Goal: Information Seeking & Learning: Learn about a topic

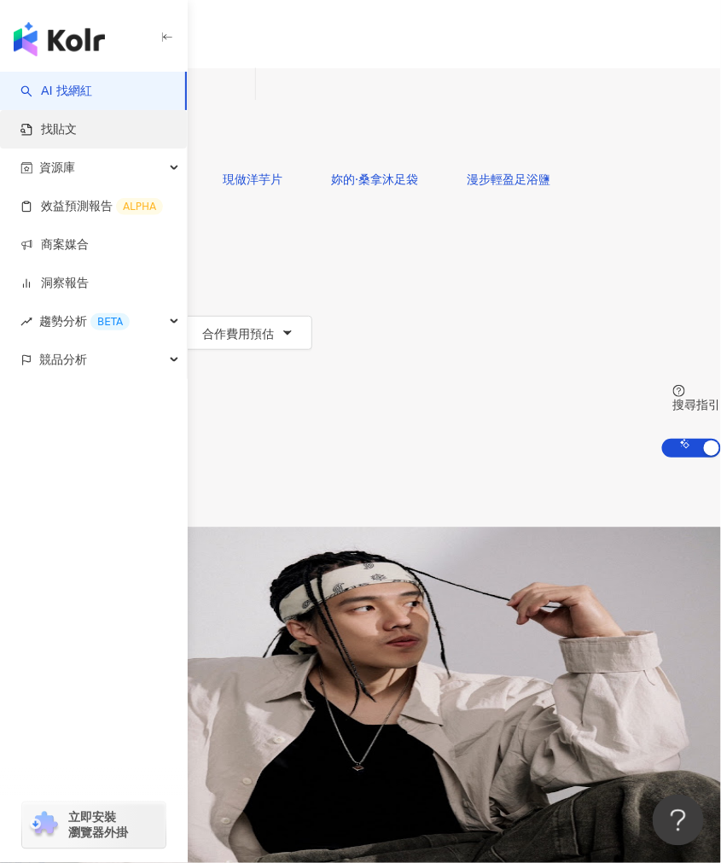
click at [77, 122] on link "找貼文" at bounding box center [48, 129] width 56 height 17
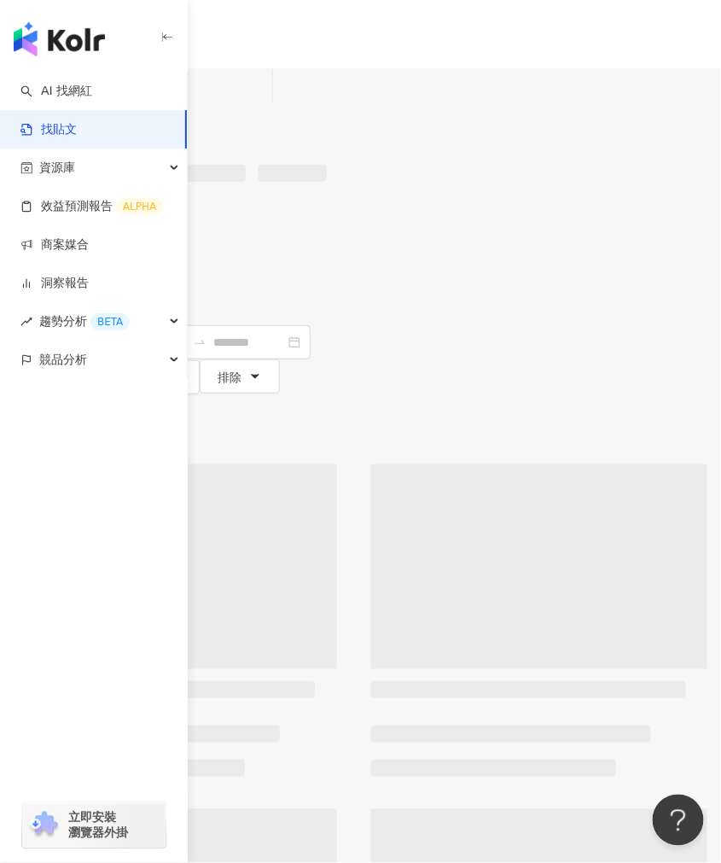
click at [266, 105] on input "search" at bounding box center [187, 86] width 155 height 37
paste input "***"
type input "***"
click at [30, 142] on icon "button" at bounding box center [24, 148] width 12 height 12
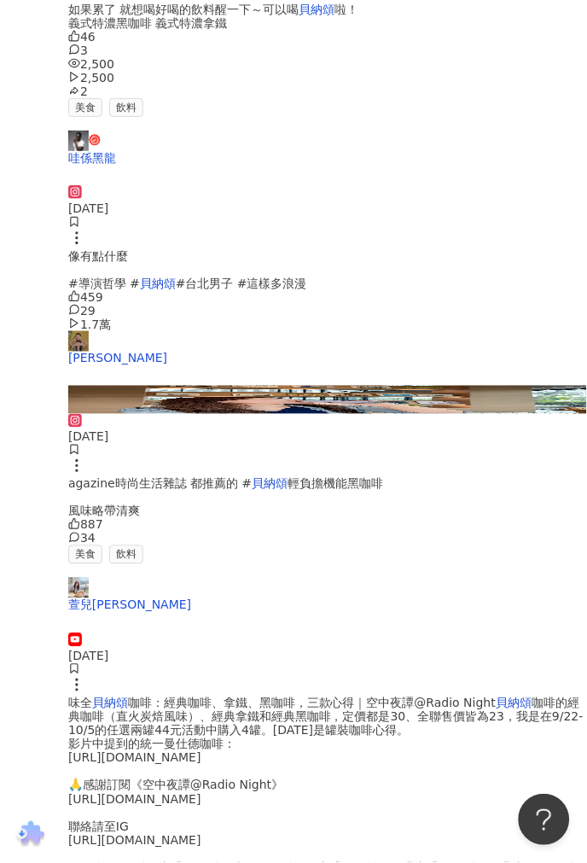
scroll to position [663, 0]
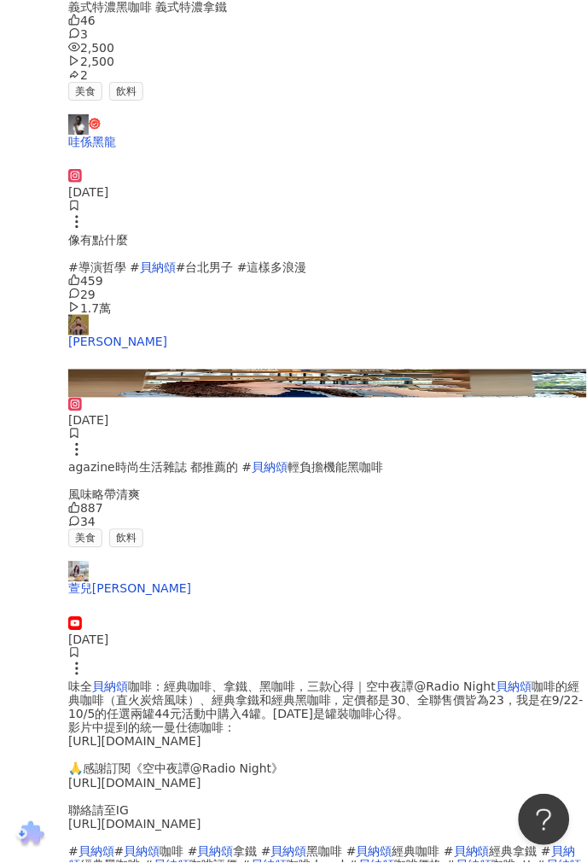
click at [258, 397] on img at bounding box center [327, 383] width 519 height 27
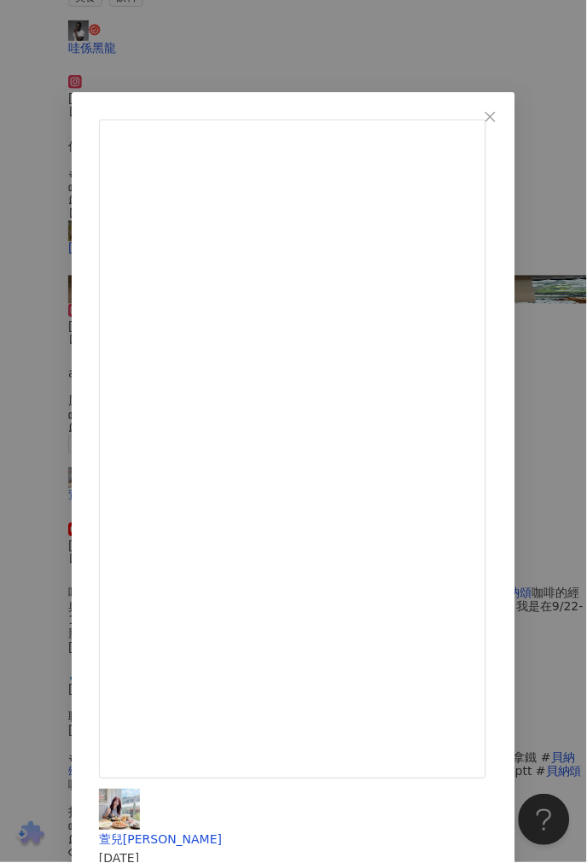
scroll to position [758, 0]
click at [273, 804] on div "萱兒Ann 2025/3/25 887 34 查看原始貼文" at bounding box center [293, 431] width 587 height 863
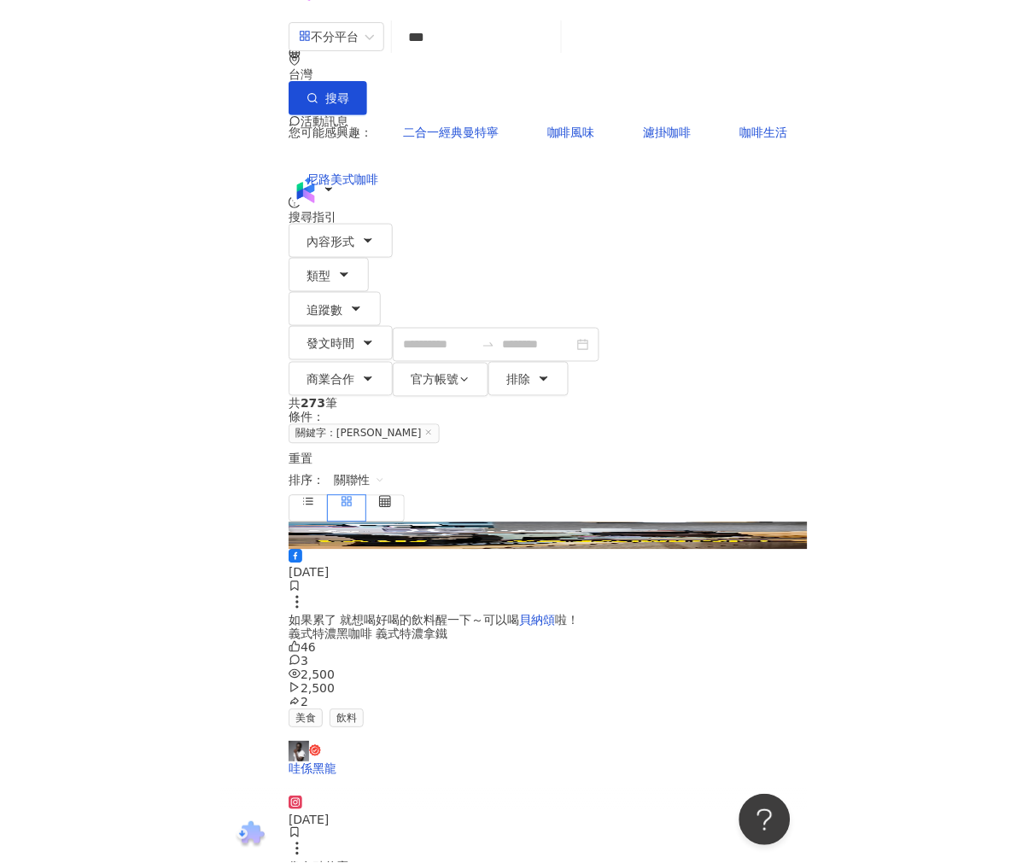
scroll to position [0, 0]
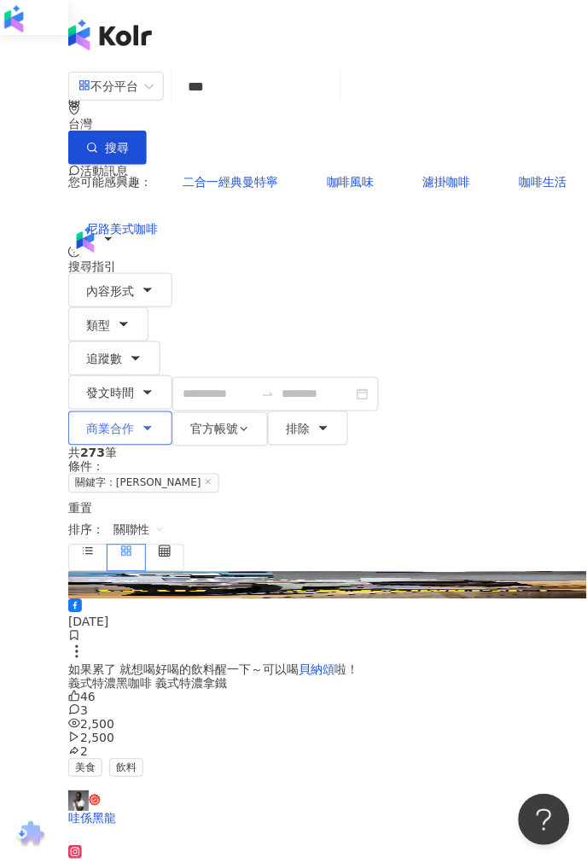
click at [172, 412] on button "商業合作" at bounding box center [120, 429] width 104 height 34
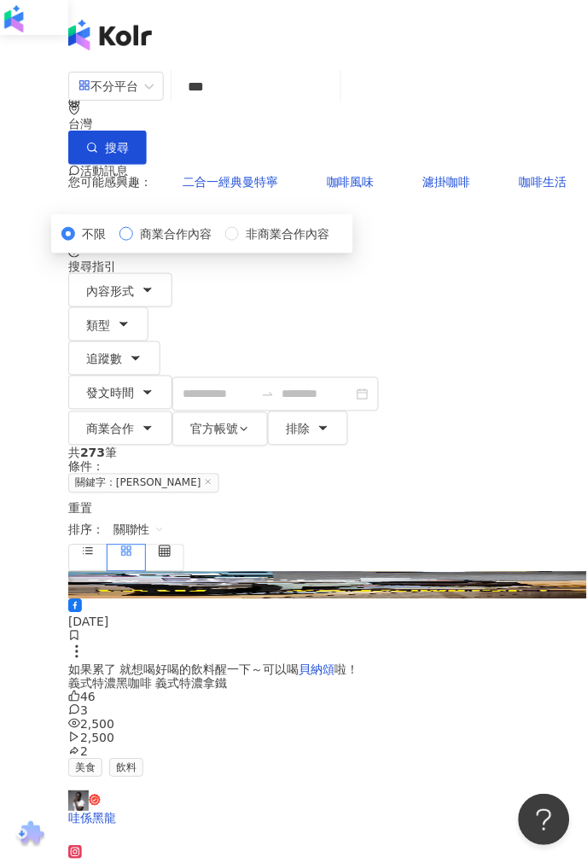
click at [175, 243] on span "商業合作內容" at bounding box center [175, 234] width 85 height 19
click at [98, 141] on span "button" at bounding box center [92, 148] width 12 height 14
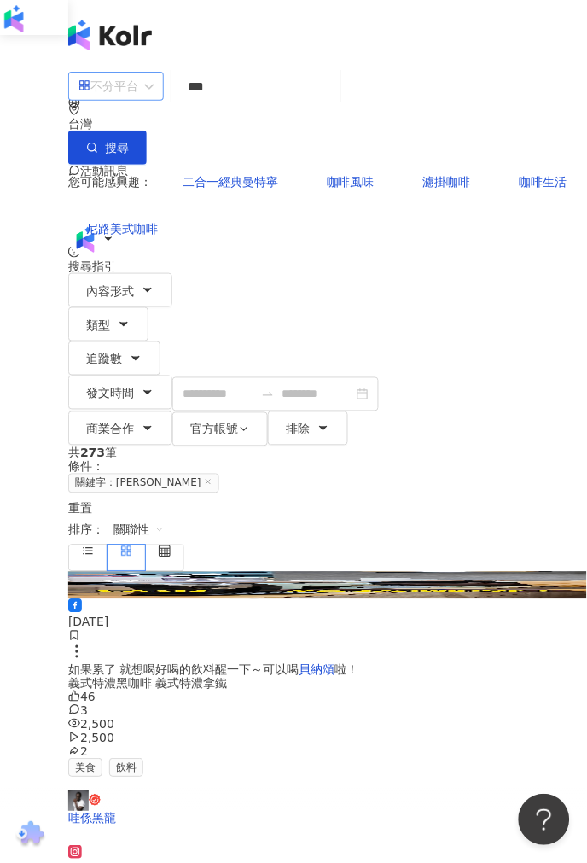
click at [138, 100] on div "不分平台" at bounding box center [109, 86] width 60 height 27
click at [172, 412] on button "商業合作" at bounding box center [120, 429] width 104 height 34
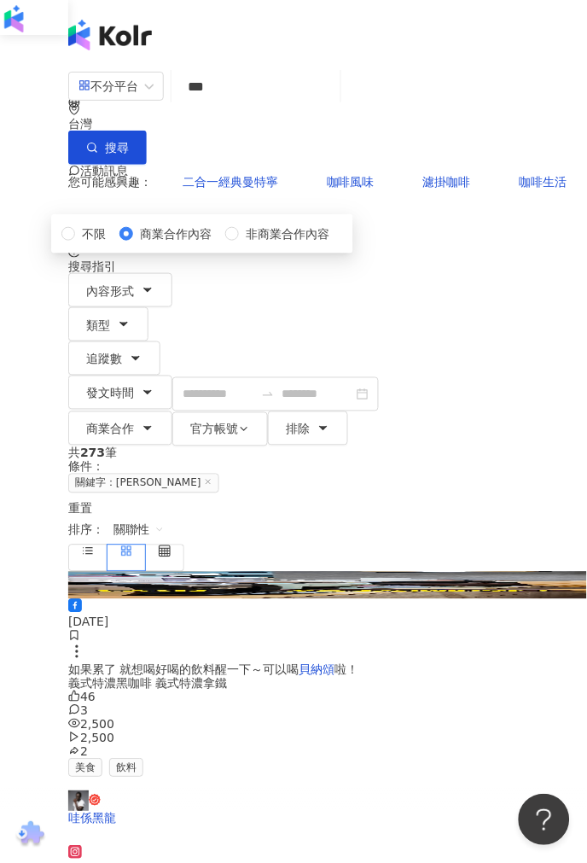
click at [182, 243] on span "商業合作內容" at bounding box center [175, 234] width 85 height 19
click at [539, 273] on div "內容形式 類型 追蹤數 發文時間 商業合作 官方帳號 排除 不限 商業合作內容 非商業合作內容" at bounding box center [327, 359] width 519 height 173
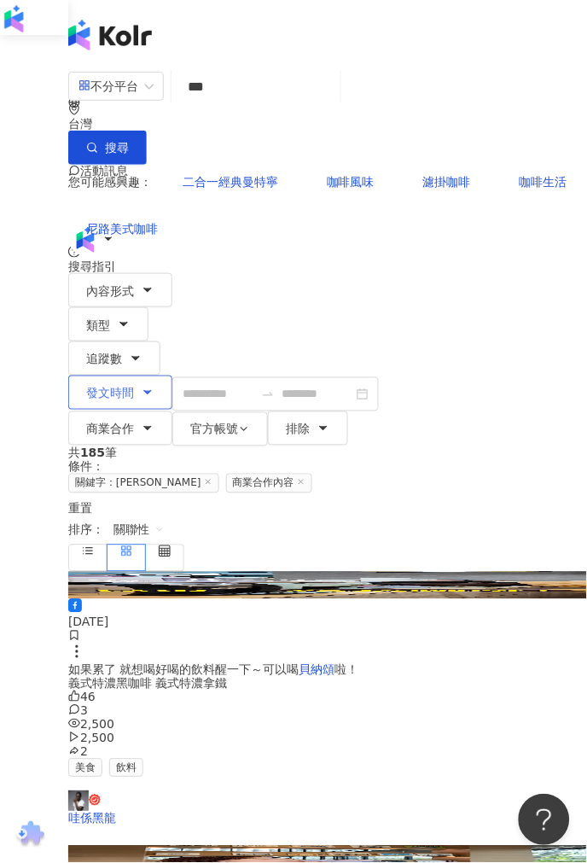
click at [134, 387] on span "發文時間" at bounding box center [110, 394] width 48 height 14
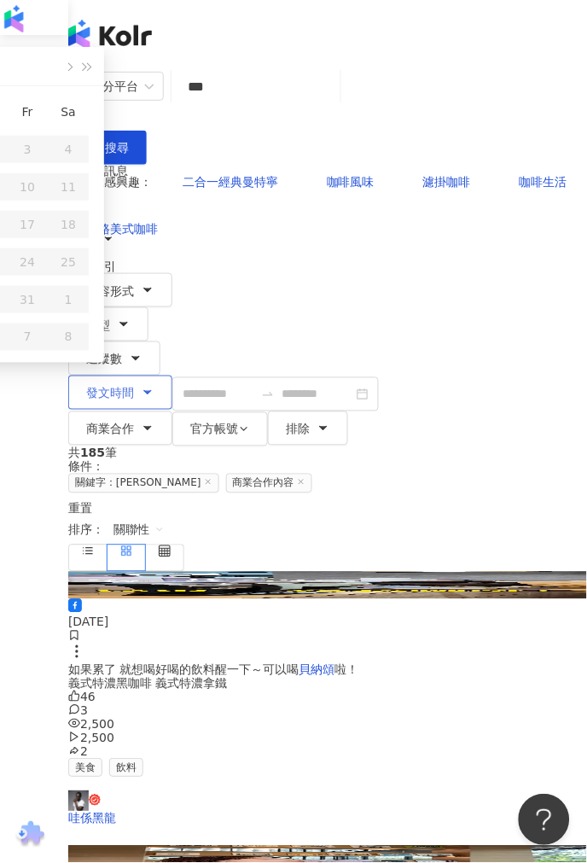
click at [134, 387] on span "發文時間" at bounding box center [110, 394] width 48 height 14
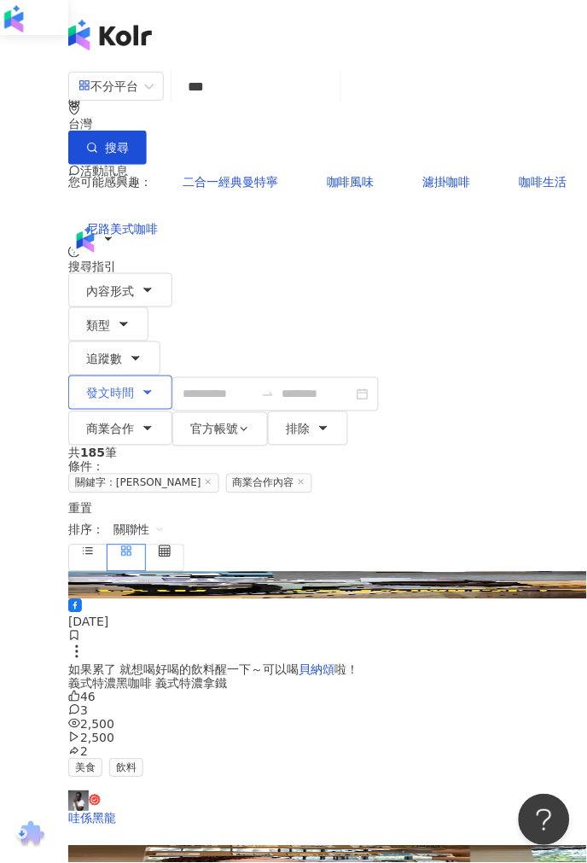
click at [134, 387] on span "發文時間" at bounding box center [110, 394] width 48 height 14
click at [466, 177] on div "您可能感興趣： 二合一經典曼特寧 咖啡風味 濾掛咖啡 咖啡生活 尼路美式咖啡" at bounding box center [327, 205] width 519 height 81
click at [134, 284] on span "內容形式" at bounding box center [110, 291] width 48 height 14
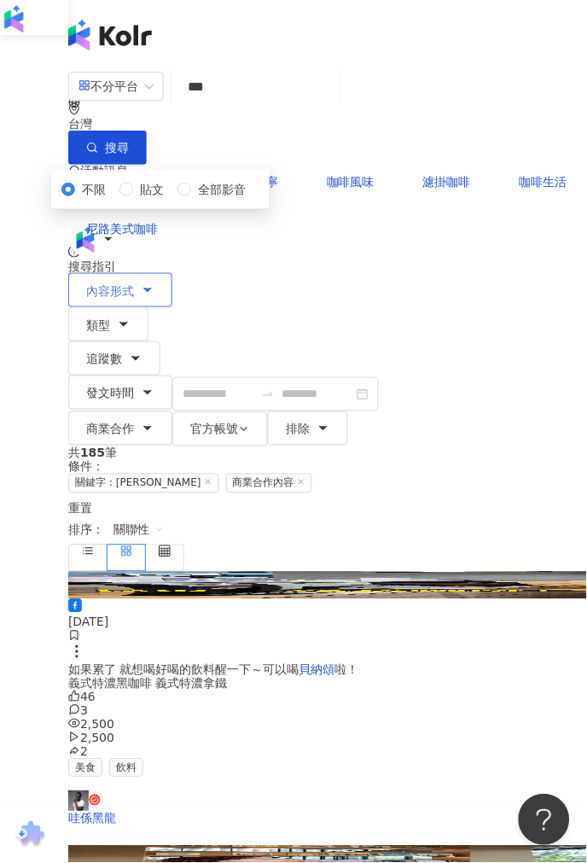
click at [134, 284] on span "內容形式" at bounding box center [110, 291] width 48 height 14
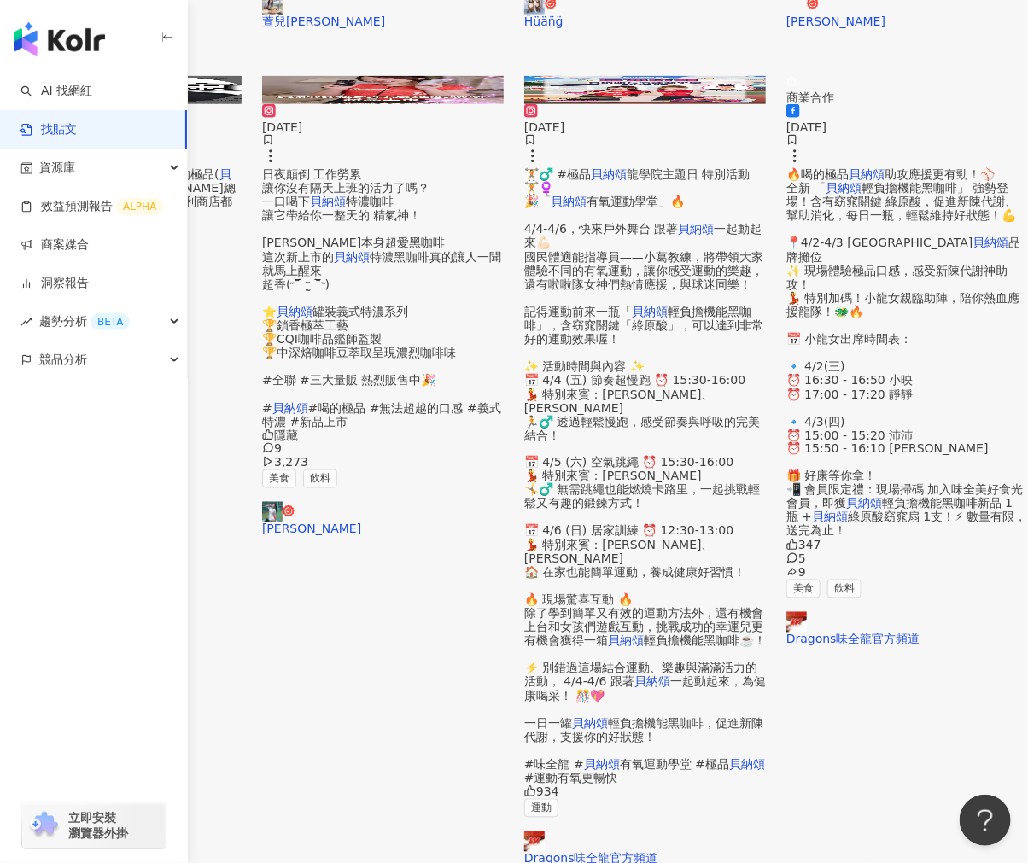
scroll to position [758, 0]
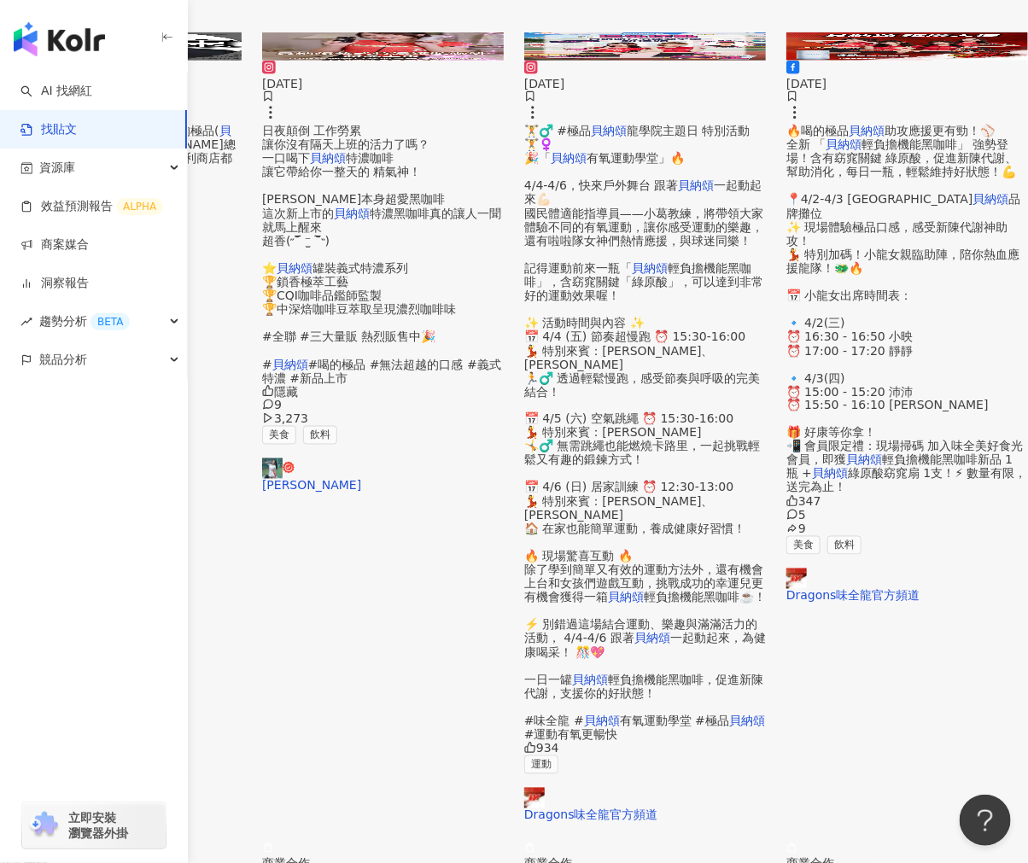
click at [504, 843] on img at bounding box center [383, 856] width 242 height 27
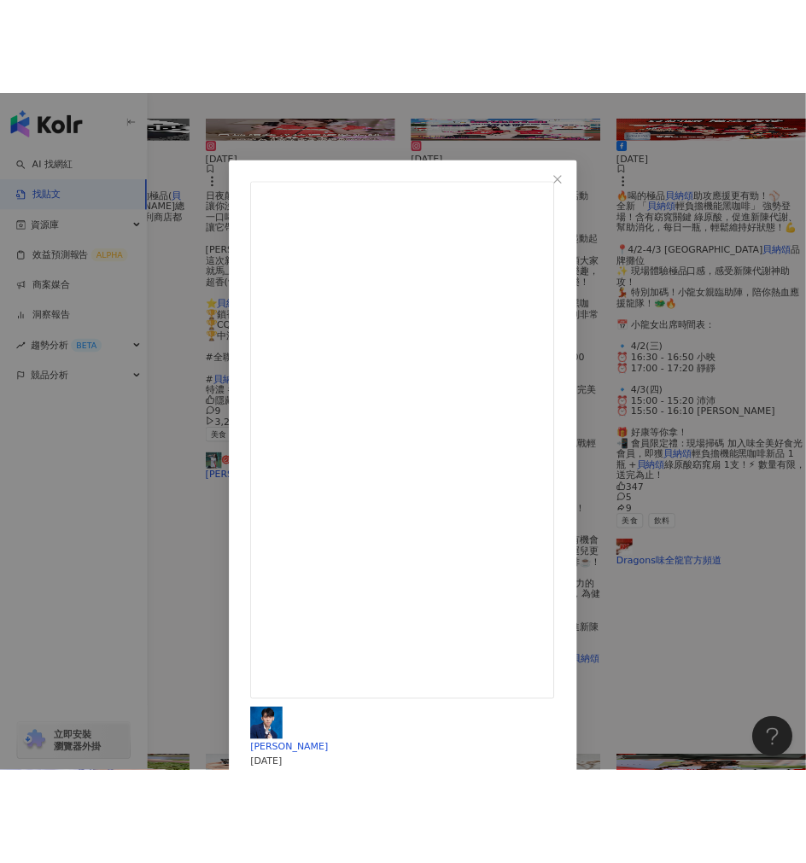
scroll to position [0, 0]
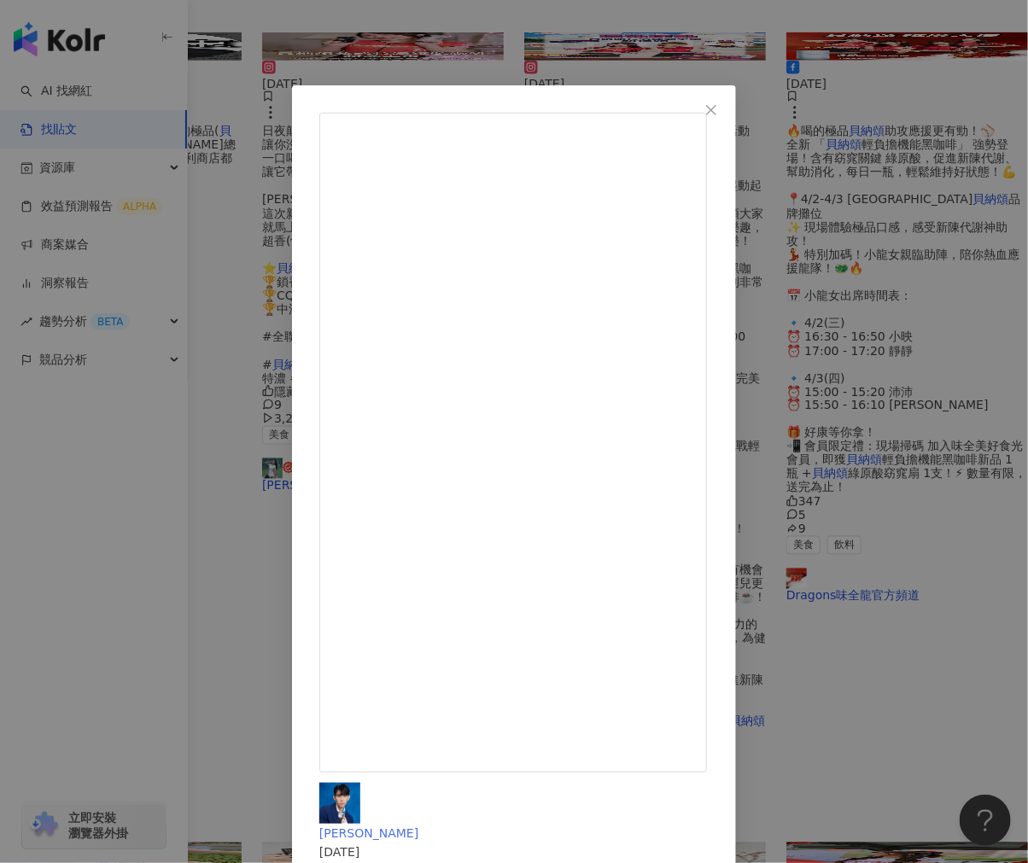
click at [418, 826] on span "[PERSON_NAME]" at bounding box center [368, 833] width 99 height 14
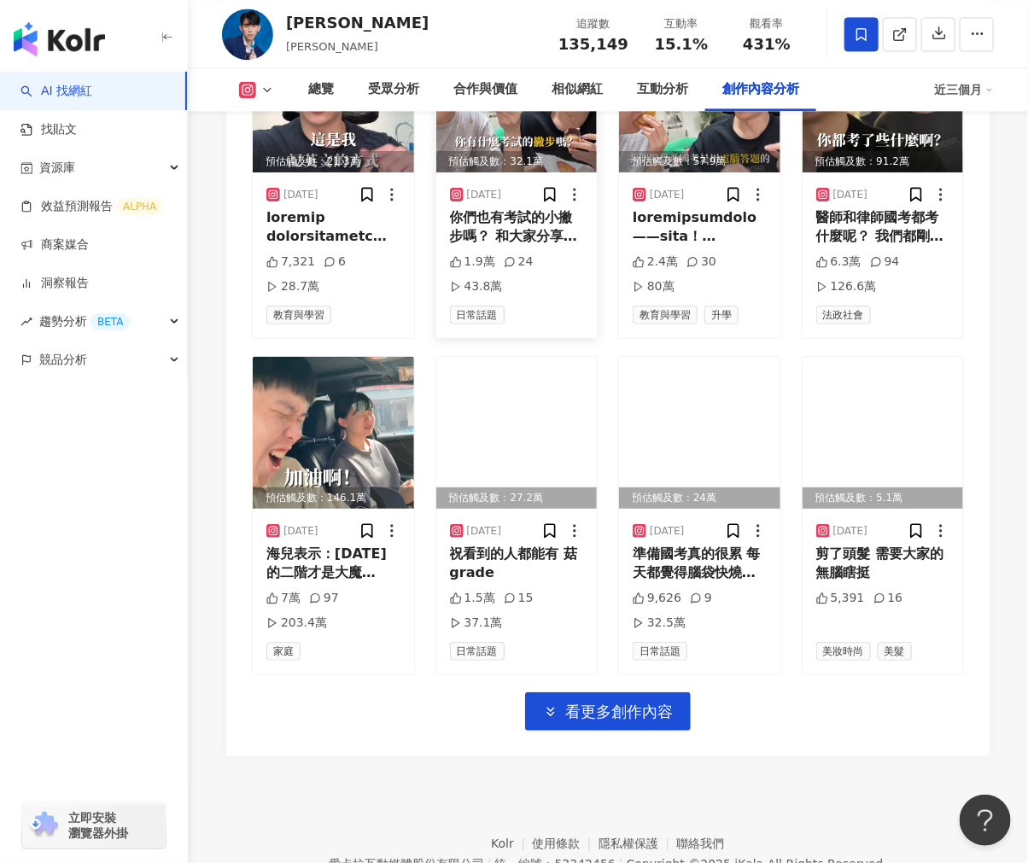
scroll to position [5989, 0]
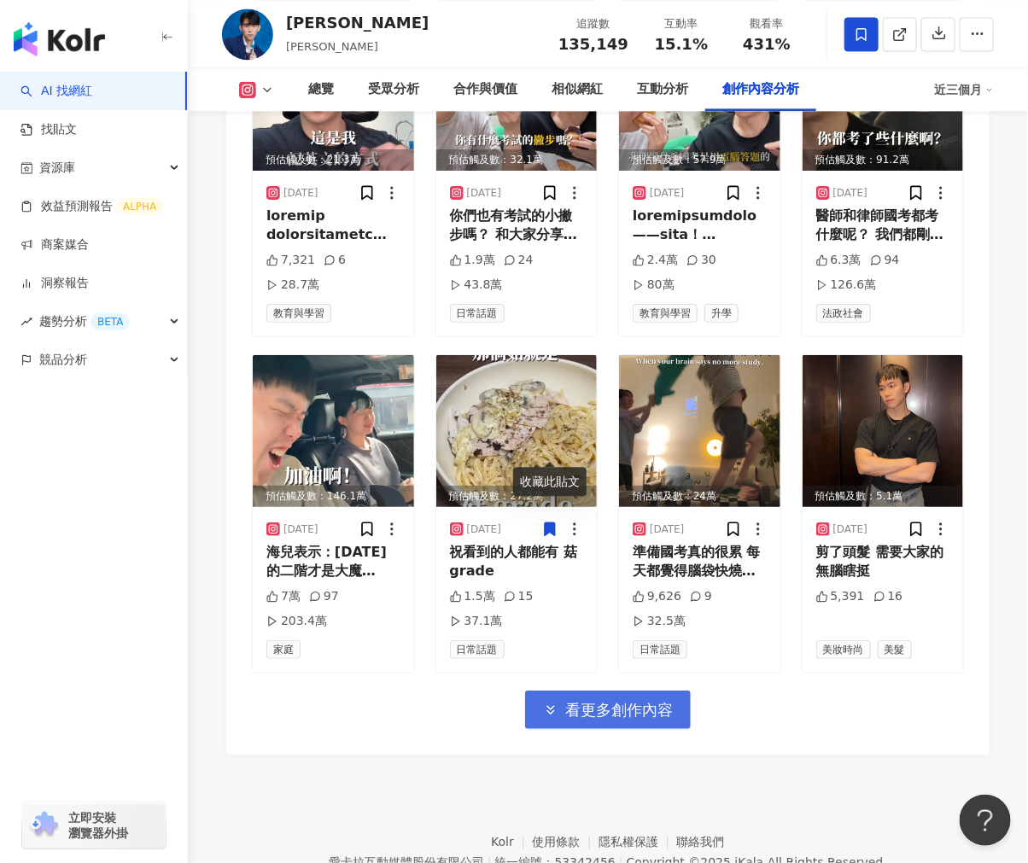
click at [550, 703] on icon "button" at bounding box center [550, 710] width 15 height 15
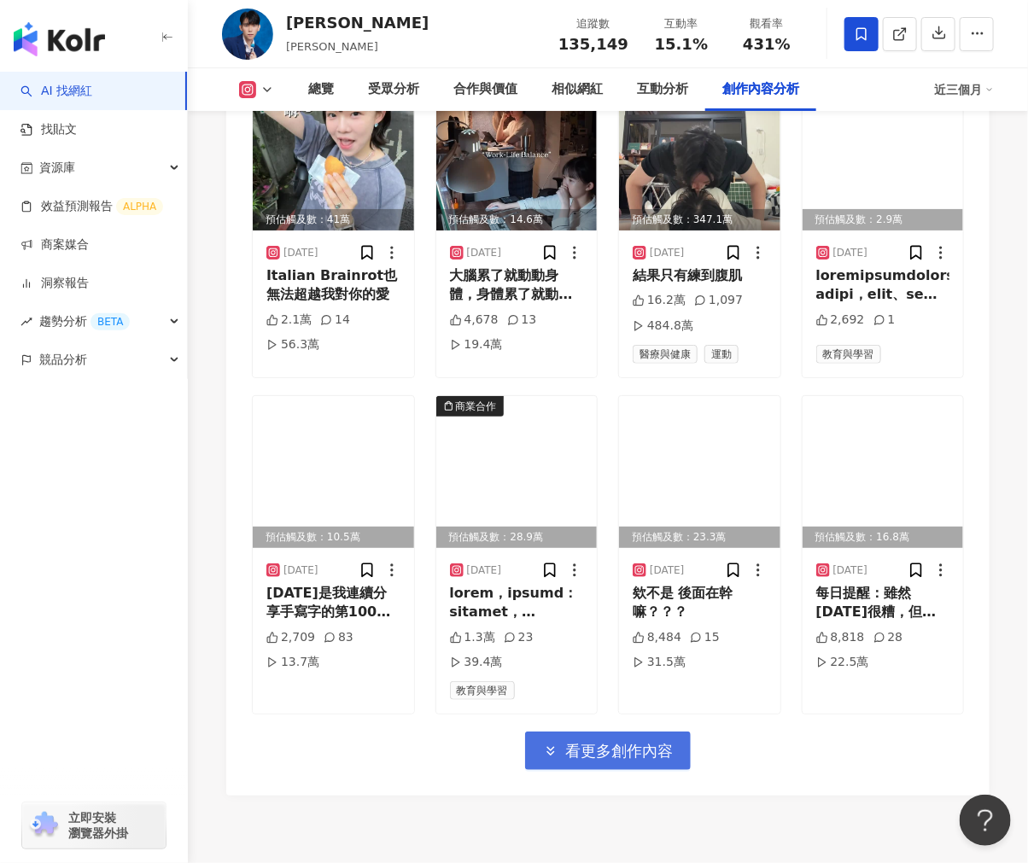
scroll to position [6980, 0]
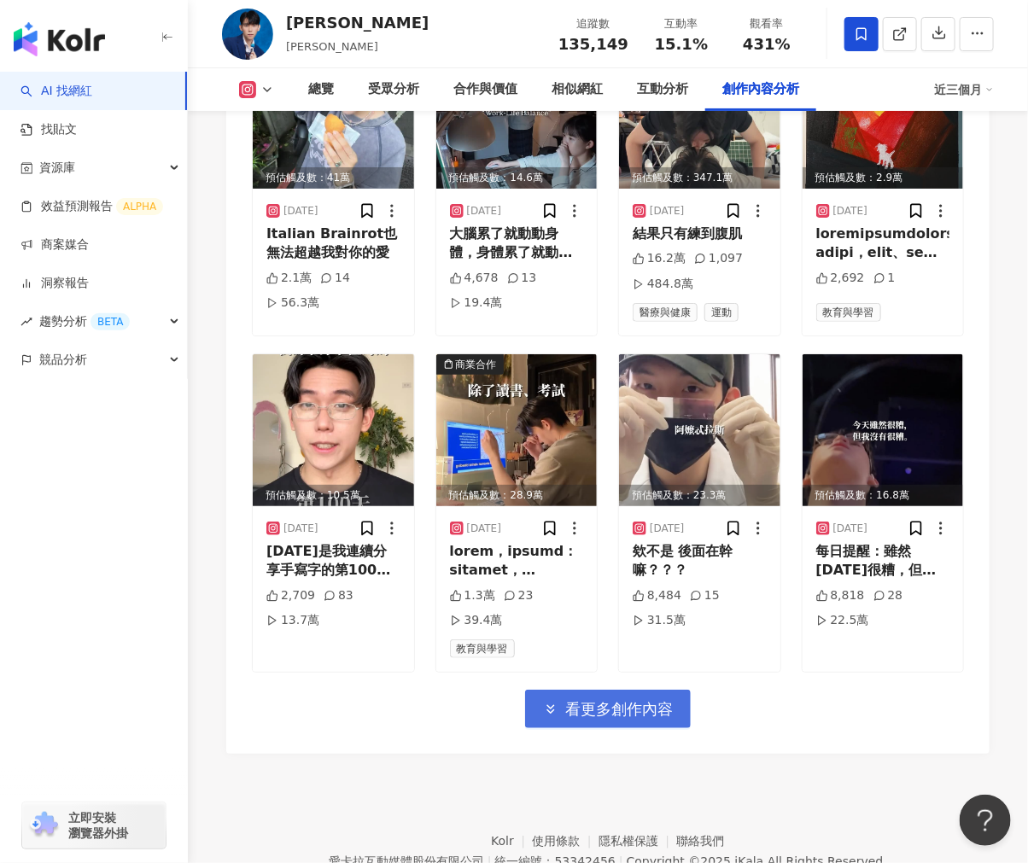
click at [624, 700] on span "看更多創作內容" at bounding box center [619, 709] width 108 height 19
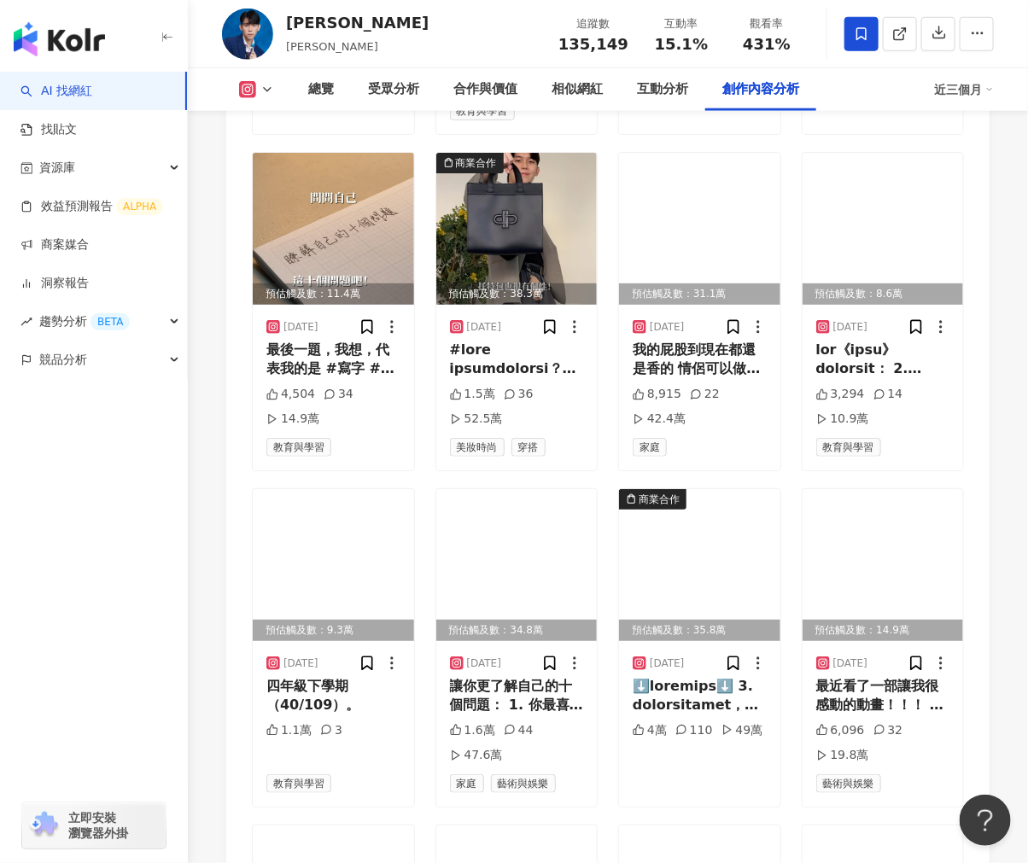
scroll to position [7739, 0]
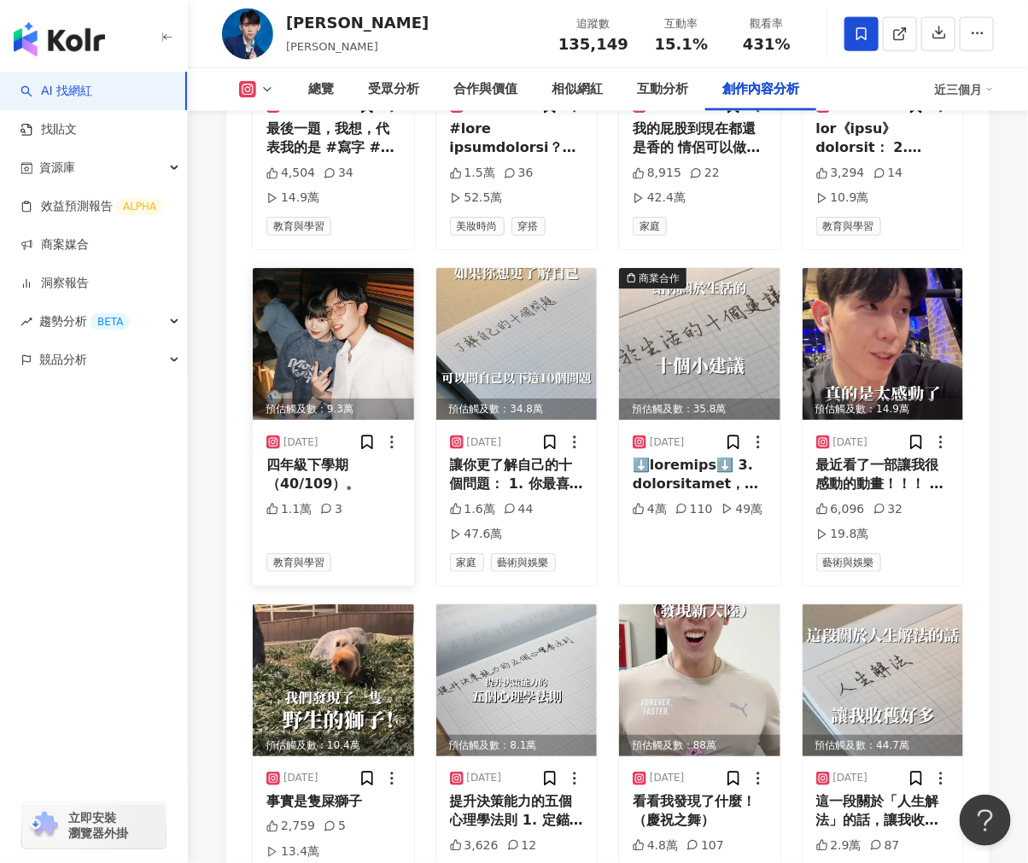
click at [343, 286] on img at bounding box center [333, 344] width 161 height 152
